Goal: Navigation & Orientation: Find specific page/section

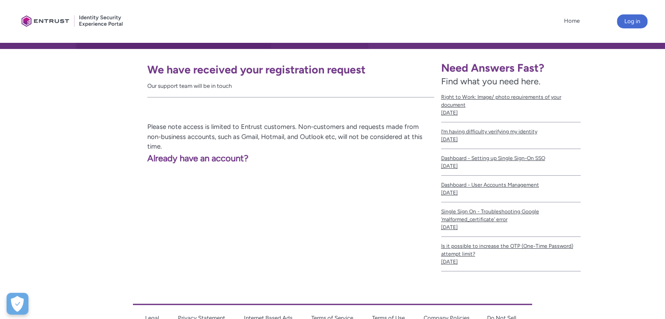
scroll to position [142, 0]
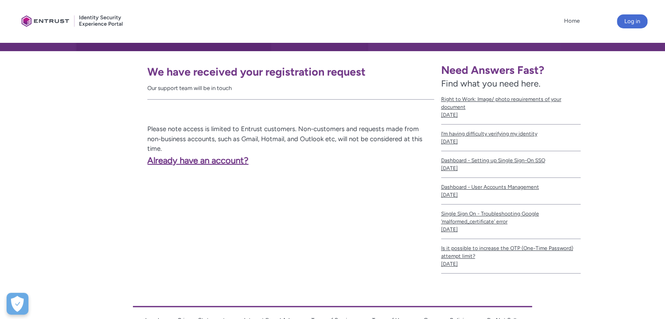
click at [175, 155] on link "Already have an account?" at bounding box center [137, 160] width 224 height 10
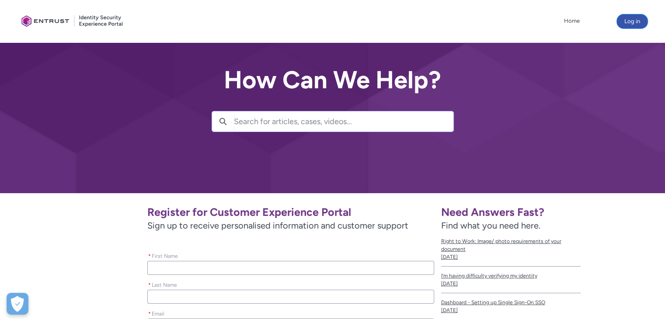
click at [631, 22] on button "Log in" at bounding box center [632, 21] width 31 height 14
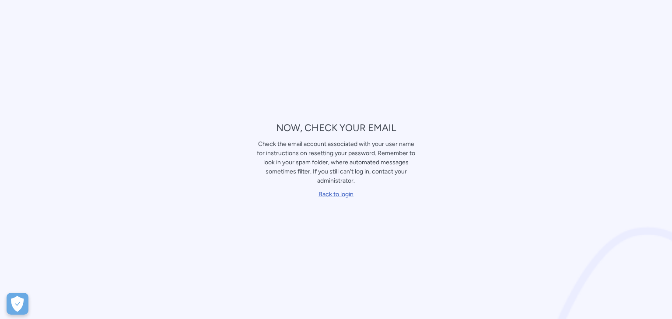
click at [343, 192] on link "Back to login" at bounding box center [335, 194] width 35 height 7
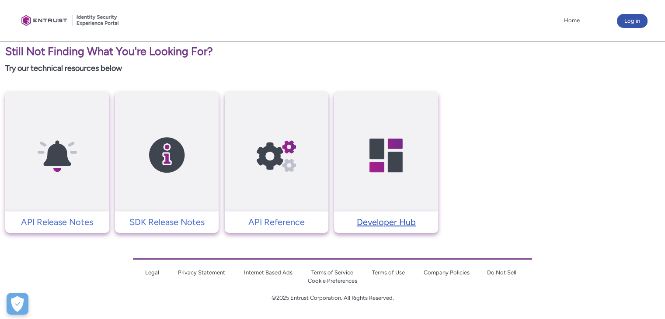
click at [392, 221] on p "Developer Hub" at bounding box center [385, 222] width 95 height 13
